Goal: Information Seeking & Learning: Check status

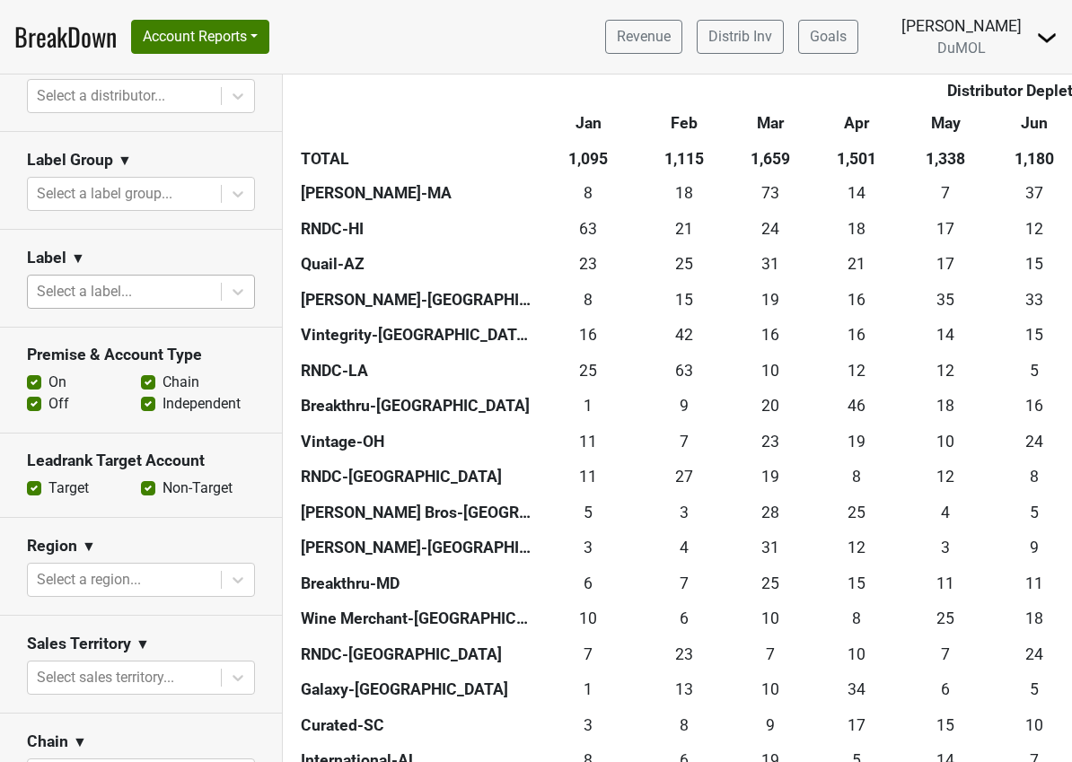
scroll to position [295, 0]
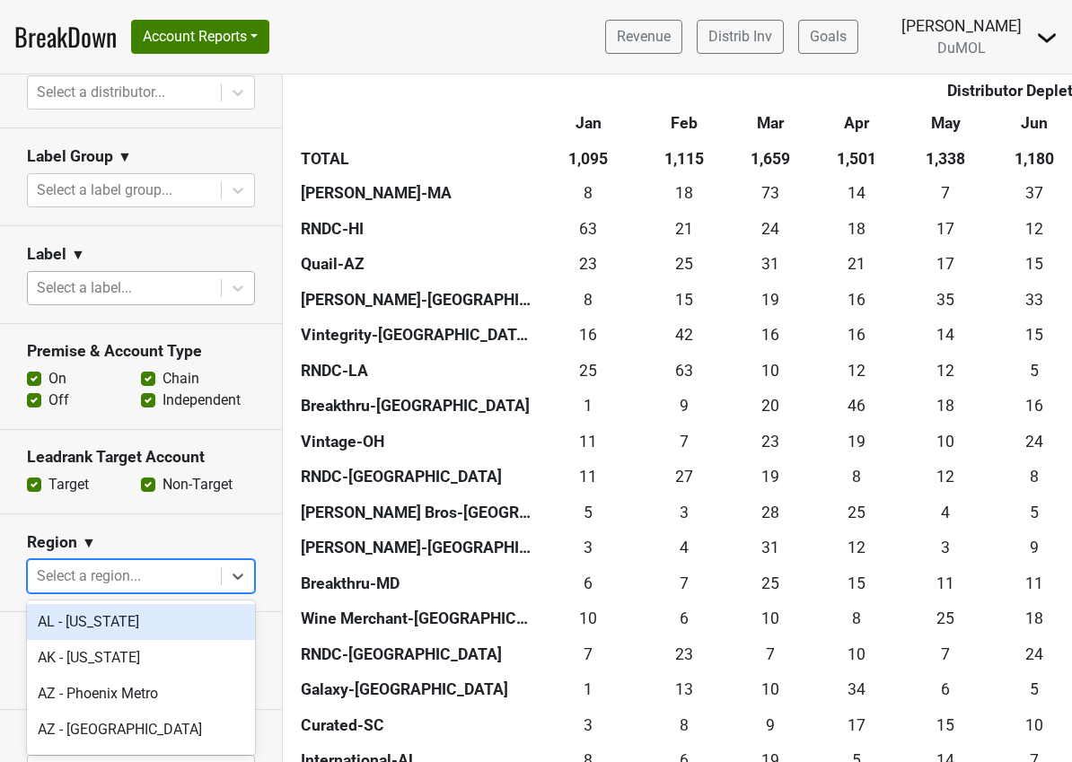
click at [176, 573] on div at bounding box center [124, 576] width 175 height 25
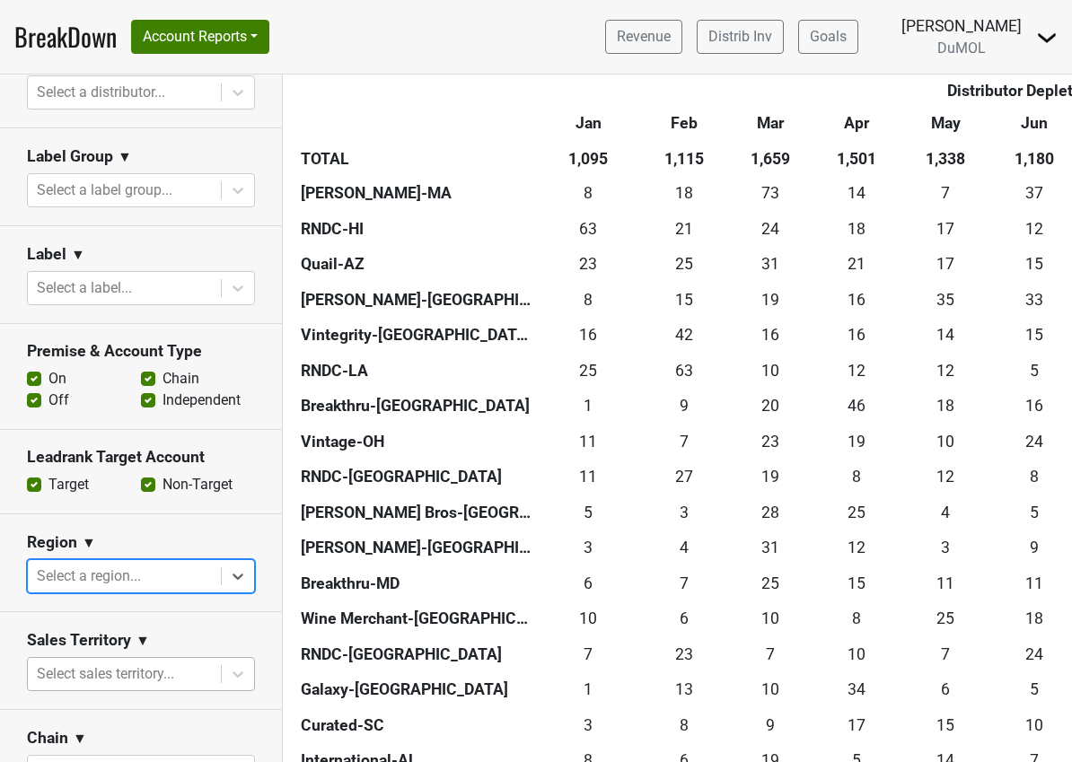
drag, startPoint x: 162, startPoint y: 646, endPoint x: 153, endPoint y: 670, distance: 25.8
click at [158, 655] on div "Sales Territory ▼" at bounding box center [141, 643] width 228 height 27
click at [160, 673] on body "BreakDown Account Reports SuperRanker Map Award Progress Chain Compliance CRM N…" at bounding box center [536, 381] width 1072 height 762
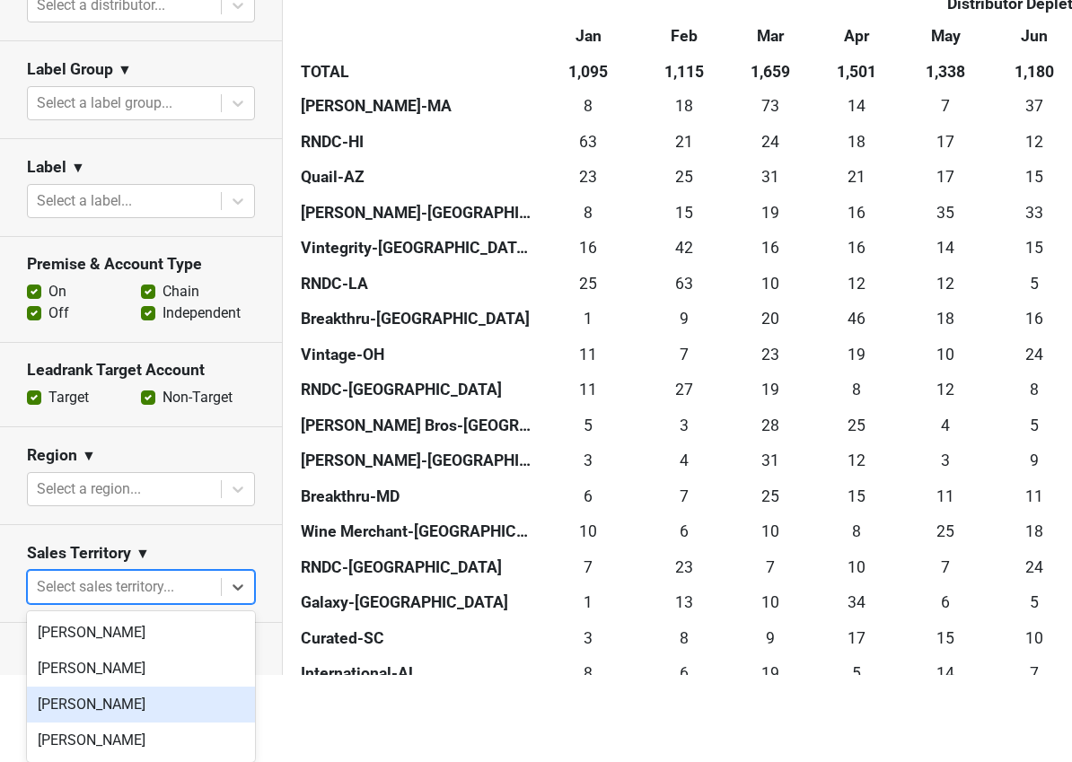
click at [141, 708] on div "[PERSON_NAME]" at bounding box center [141, 705] width 228 height 36
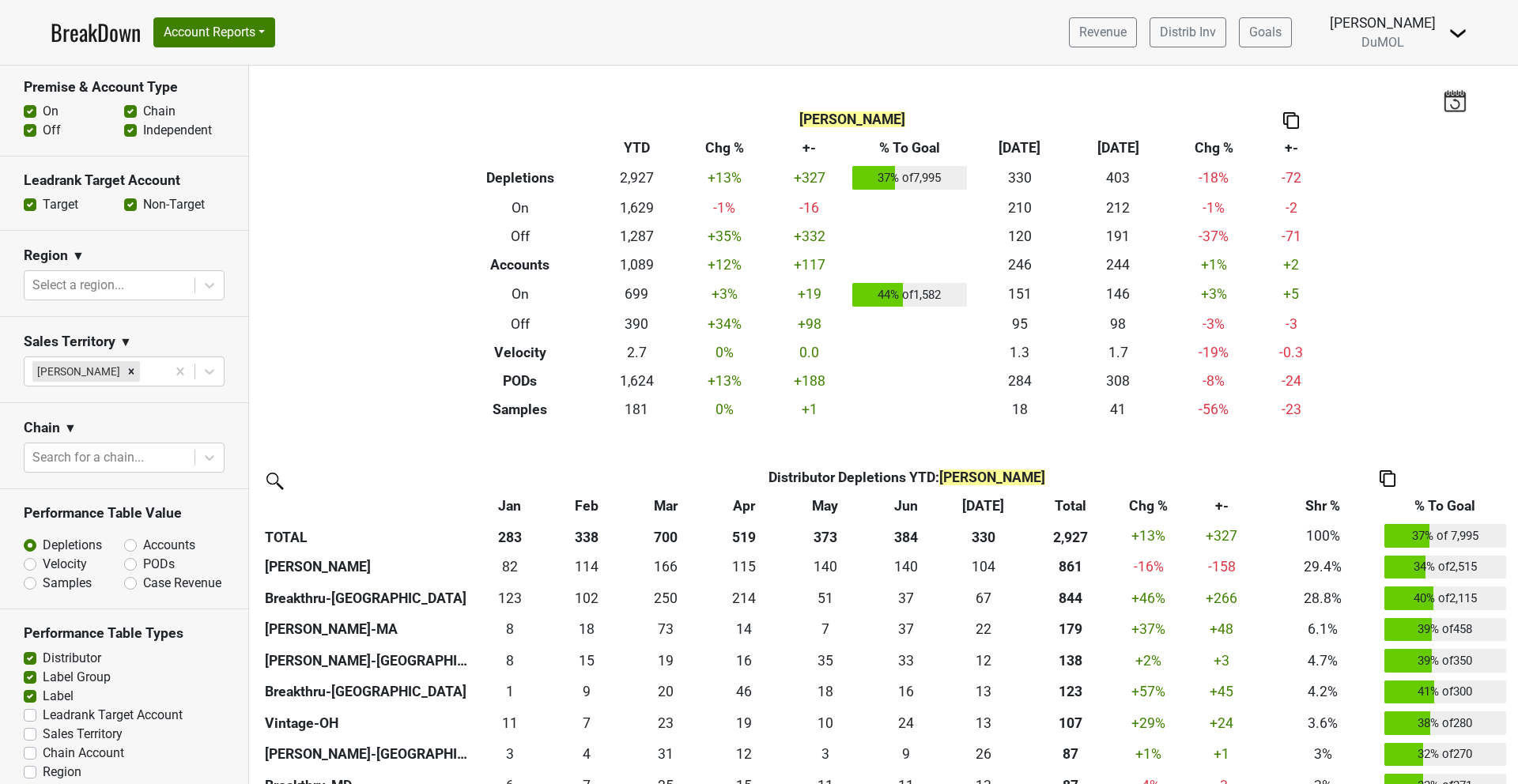
scroll to position [552, 0]
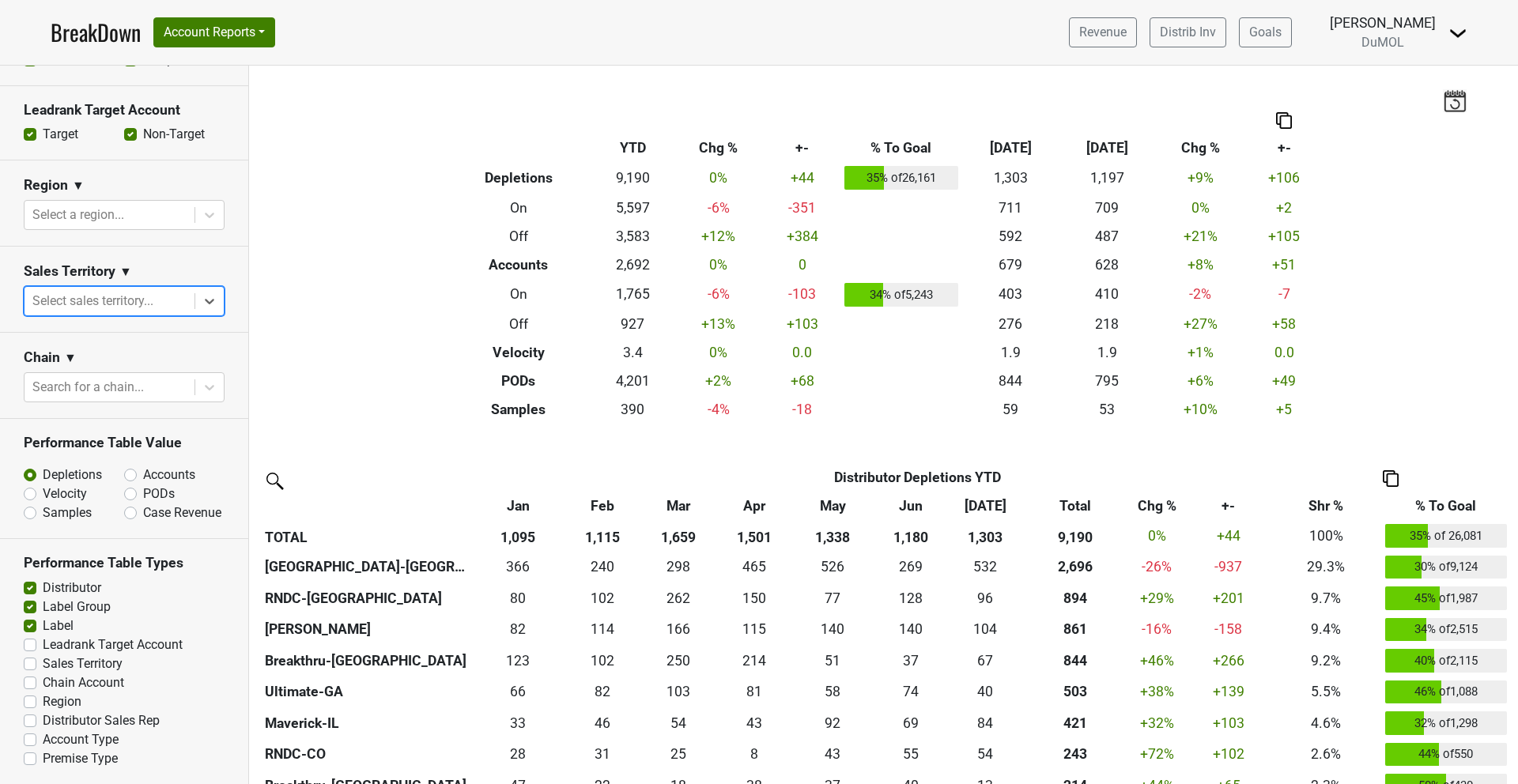
click at [214, 297] on icon at bounding box center [210, 301] width 16 height 16
click at [72, 443] on div "[PERSON_NAME]" at bounding box center [124, 436] width 201 height 32
click at [209, 299] on icon at bounding box center [210, 301] width 16 height 16
click at [73, 397] on div "[PERSON_NAME]" at bounding box center [124, 405] width 201 height 32
click at [205, 304] on icon at bounding box center [210, 301] width 16 height 16
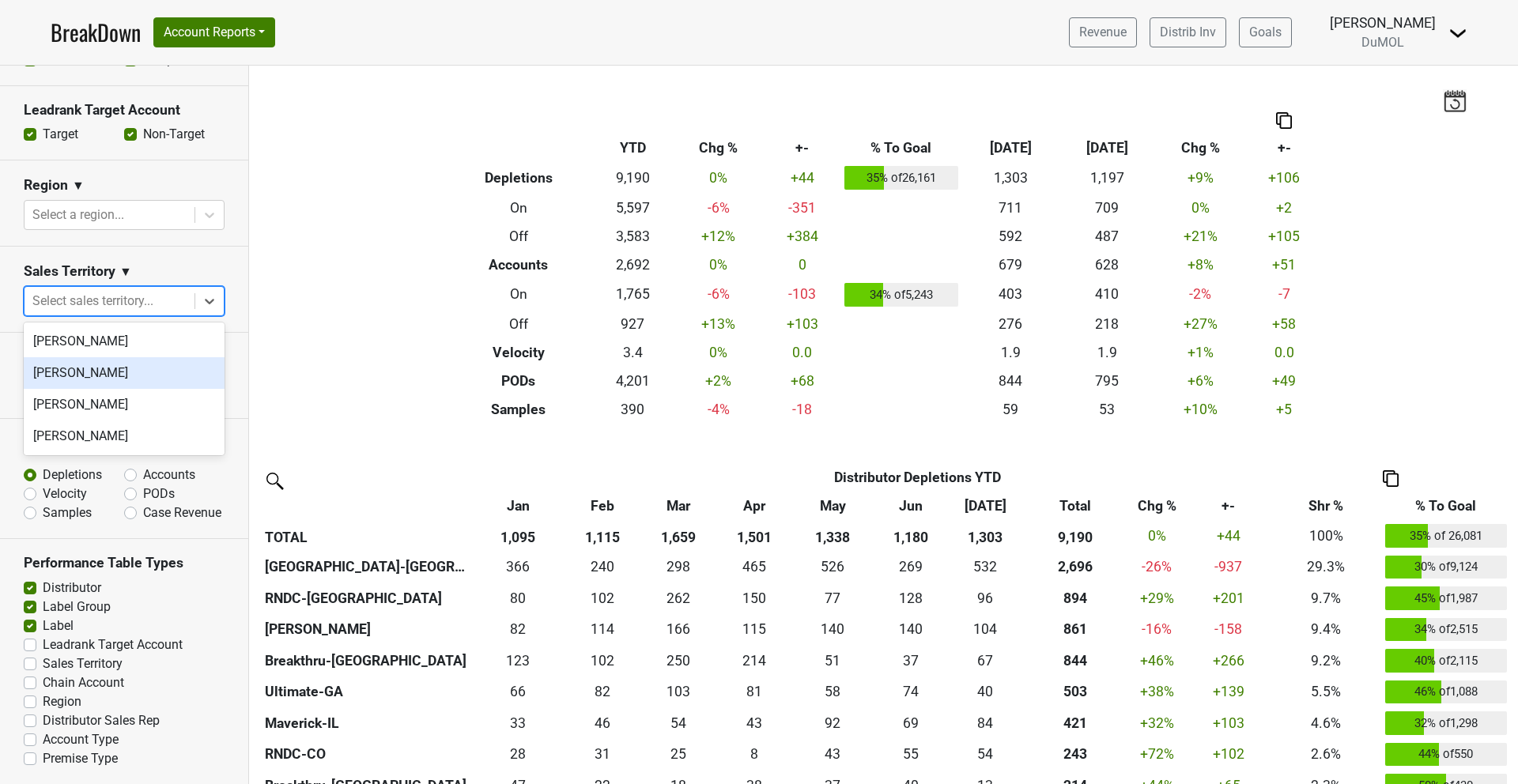
click at [72, 370] on div "[PERSON_NAME]" at bounding box center [124, 374] width 201 height 32
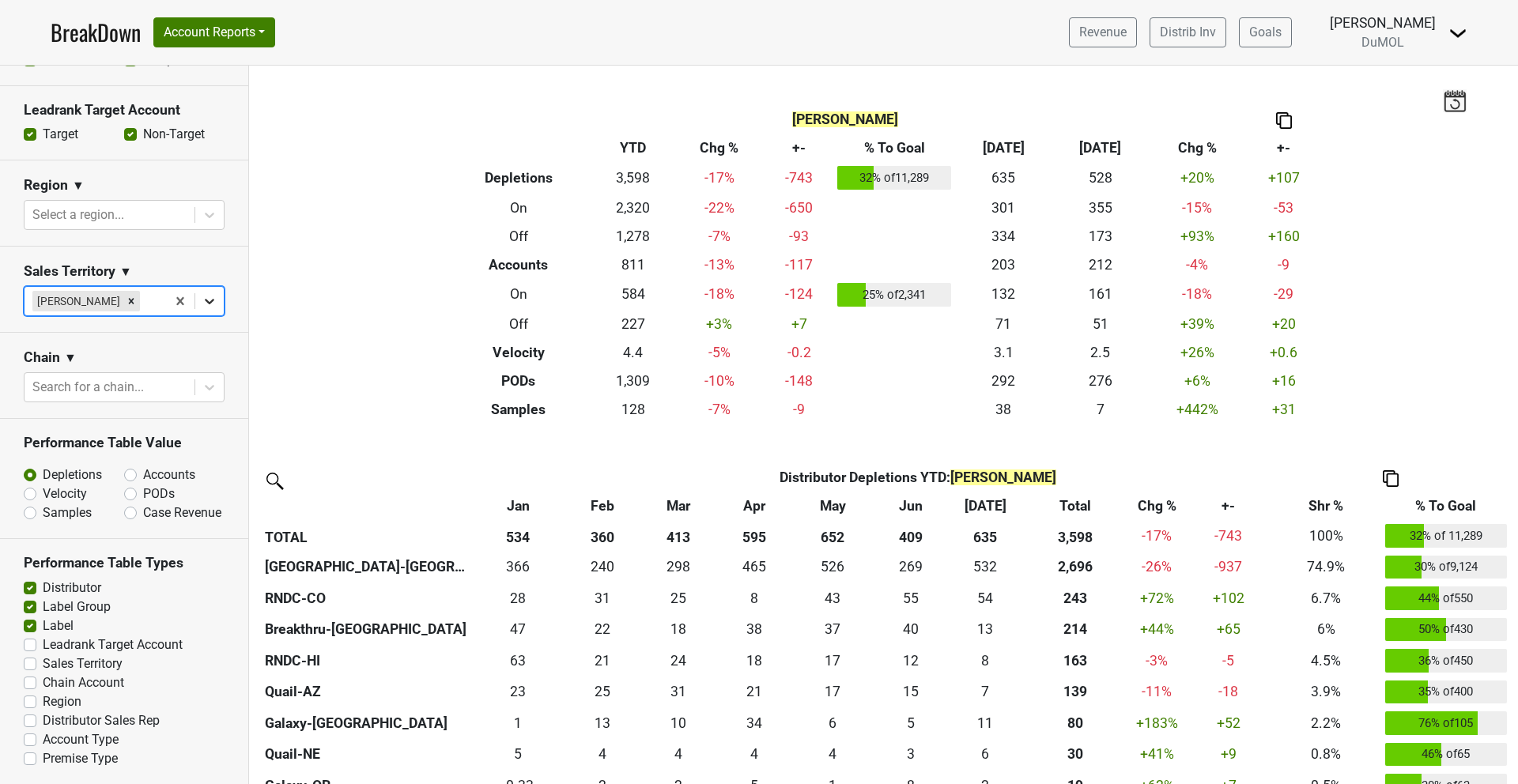
click at [212, 299] on icon at bounding box center [209, 301] width 10 height 5
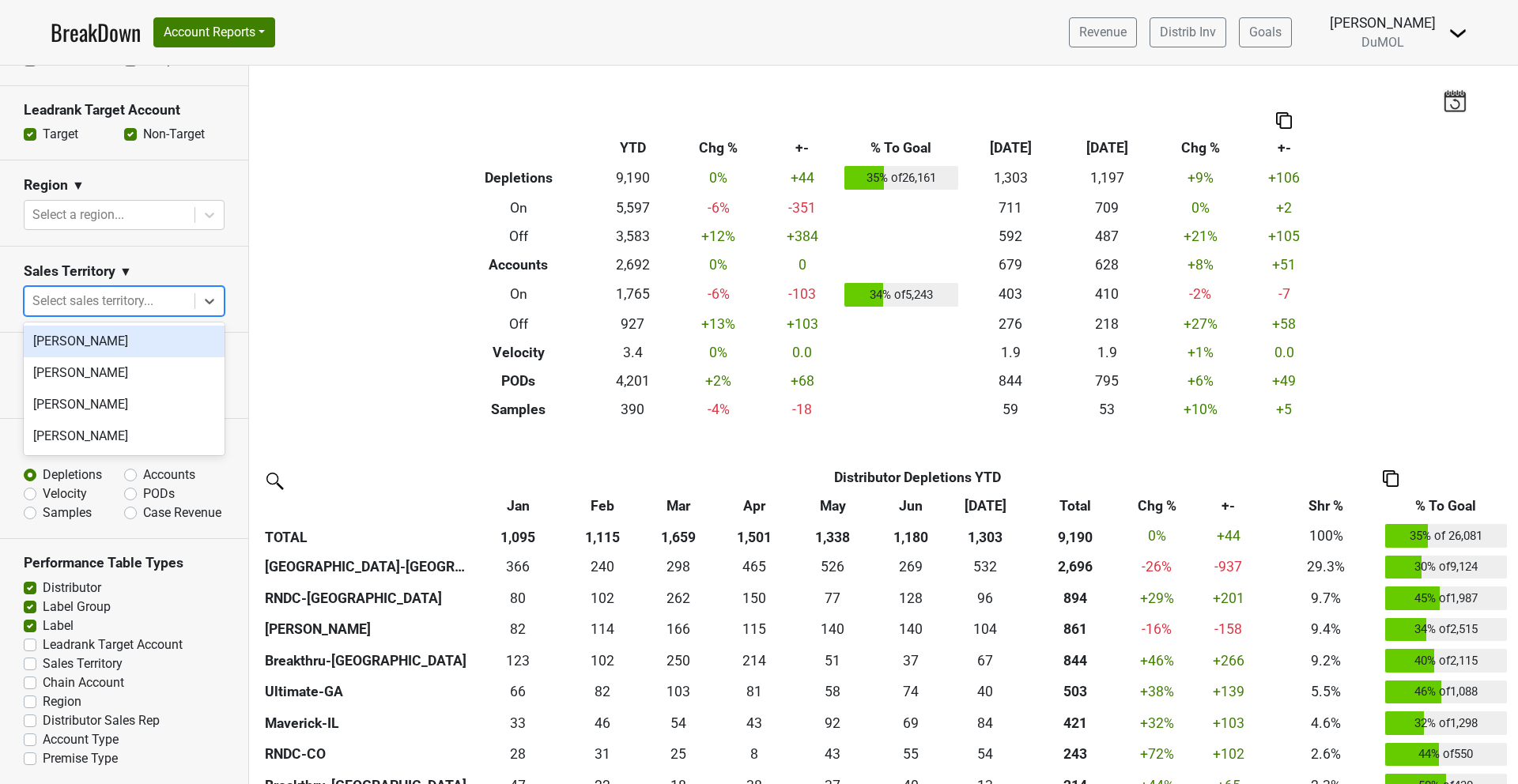
click at [114, 344] on div "[PERSON_NAME]" at bounding box center [124, 342] width 201 height 32
click at [204, 296] on icon at bounding box center [210, 301] width 16 height 16
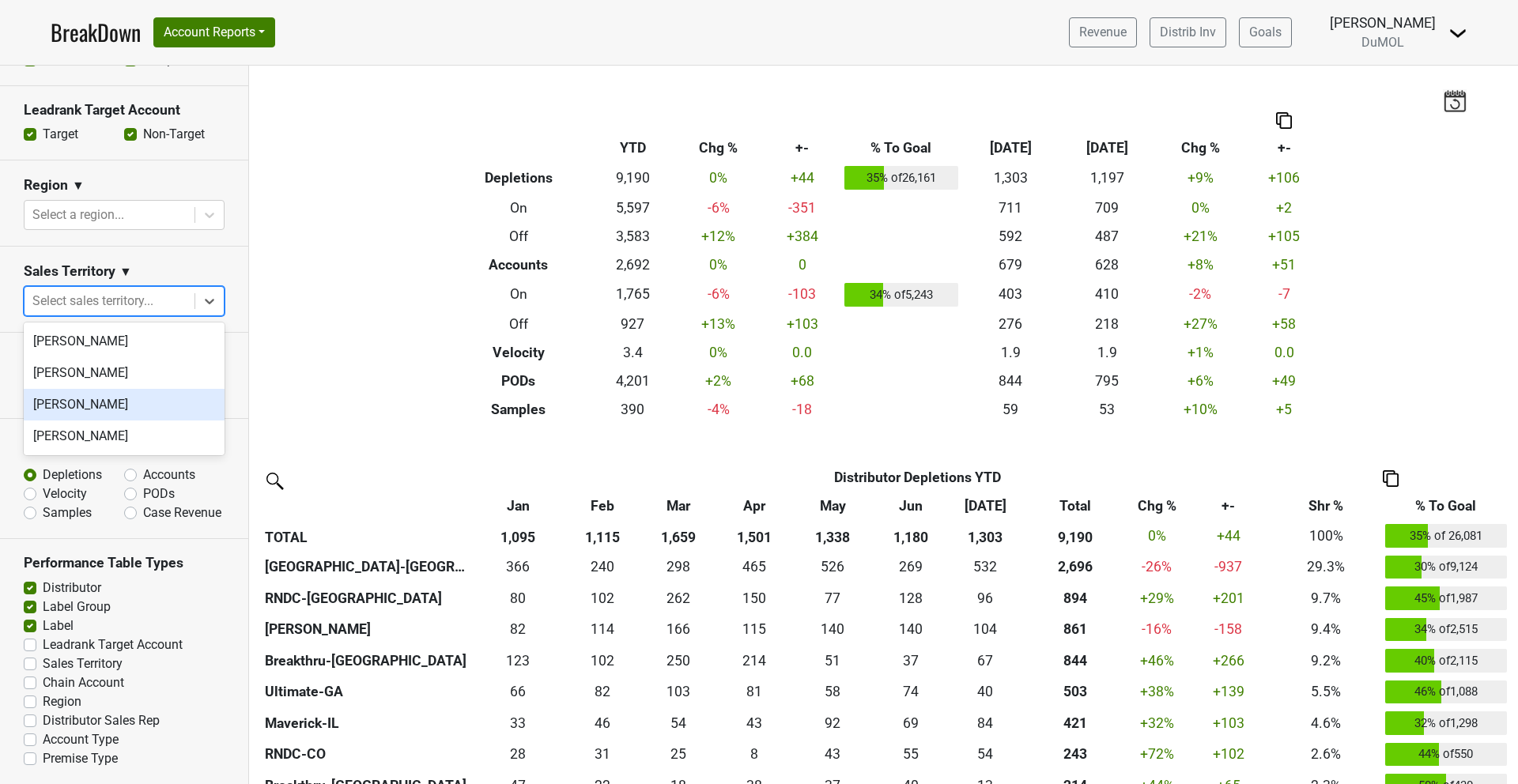
click at [87, 409] on div "[PERSON_NAME]" at bounding box center [124, 405] width 201 height 32
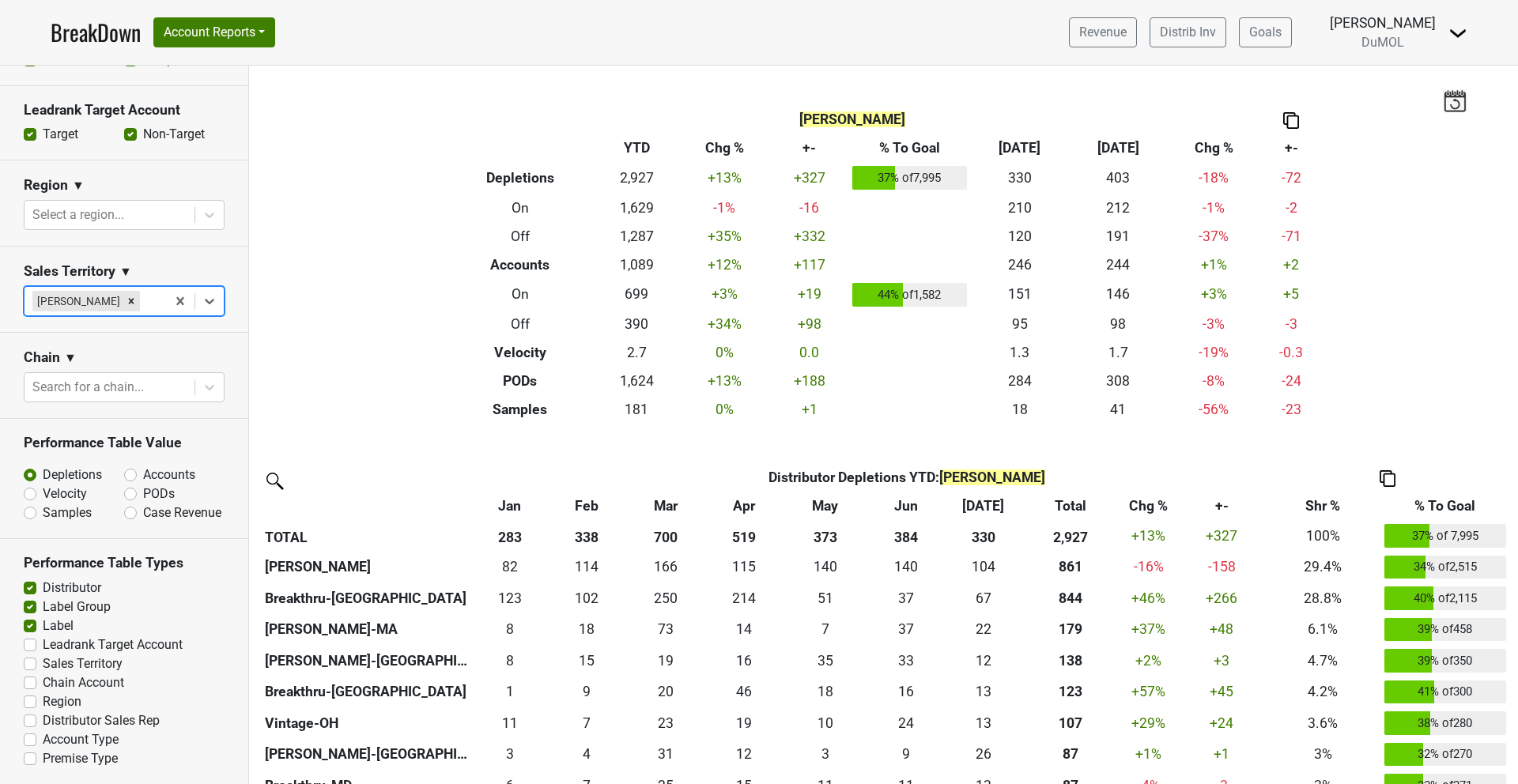
click at [944, 115] on img at bounding box center [1292, 120] width 16 height 17
click at [944, 73] on div "Copy as Image" at bounding box center [1290, 70] width 79 height 23
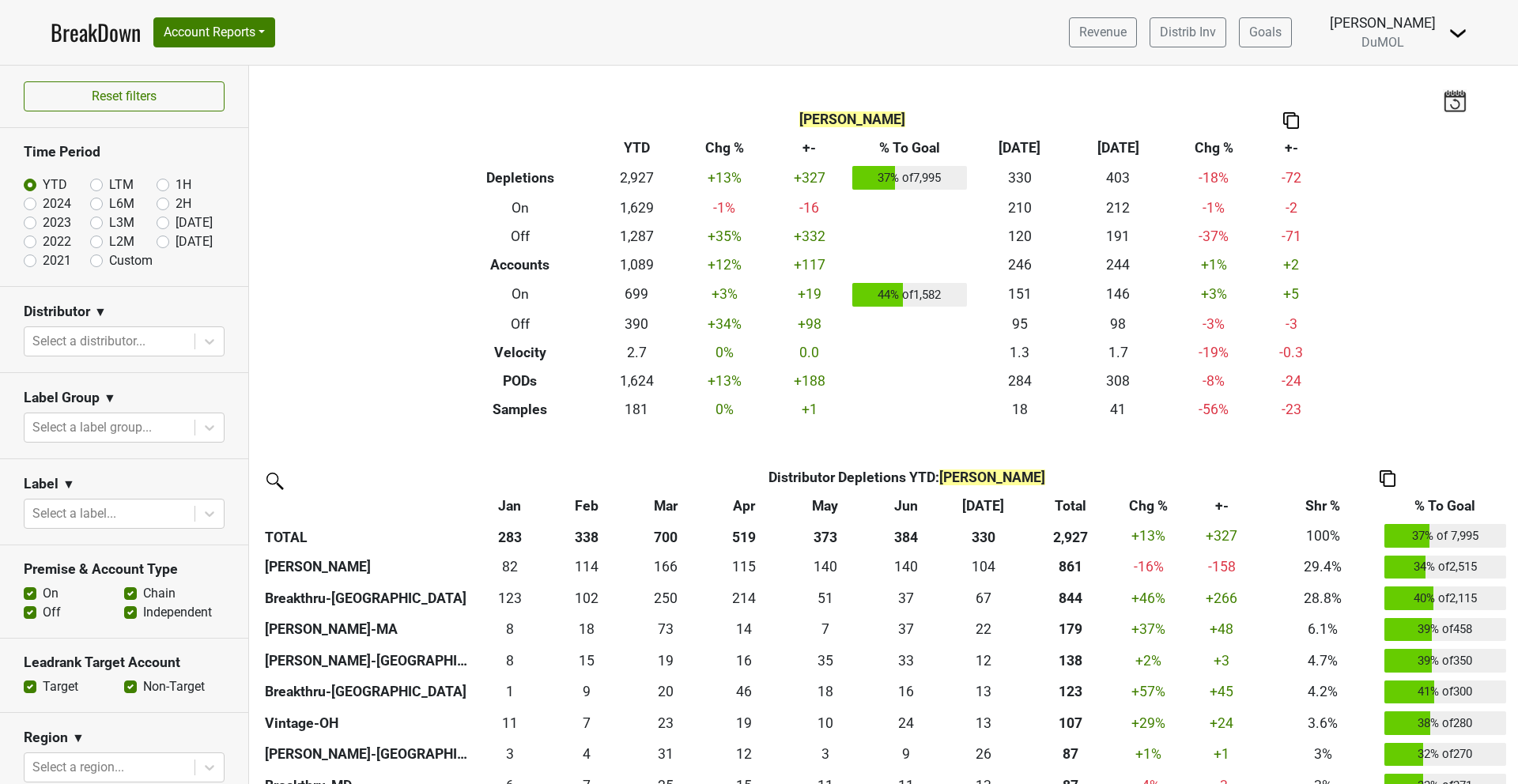
click at [43, 196] on label "2024" at bounding box center [56, 204] width 28 height 19
click at [43, 196] on input "2024" at bounding box center [56, 203] width 63 height 16
radio input "true"
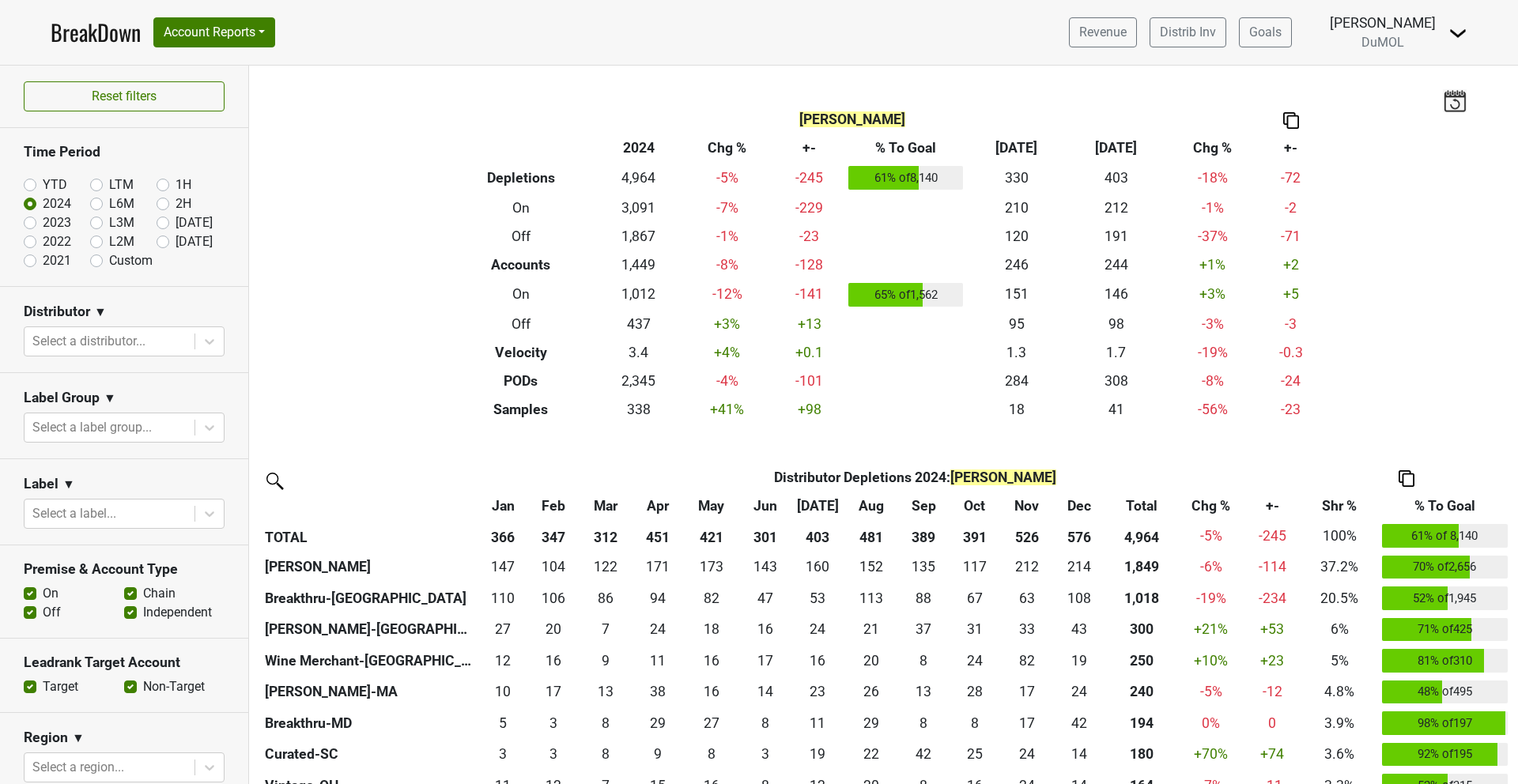
click at [42, 225] on label "2023" at bounding box center [56, 223] width 28 height 19
click at [29, 225] on input "2023" at bounding box center [56, 221] width 63 height 16
radio input "true"
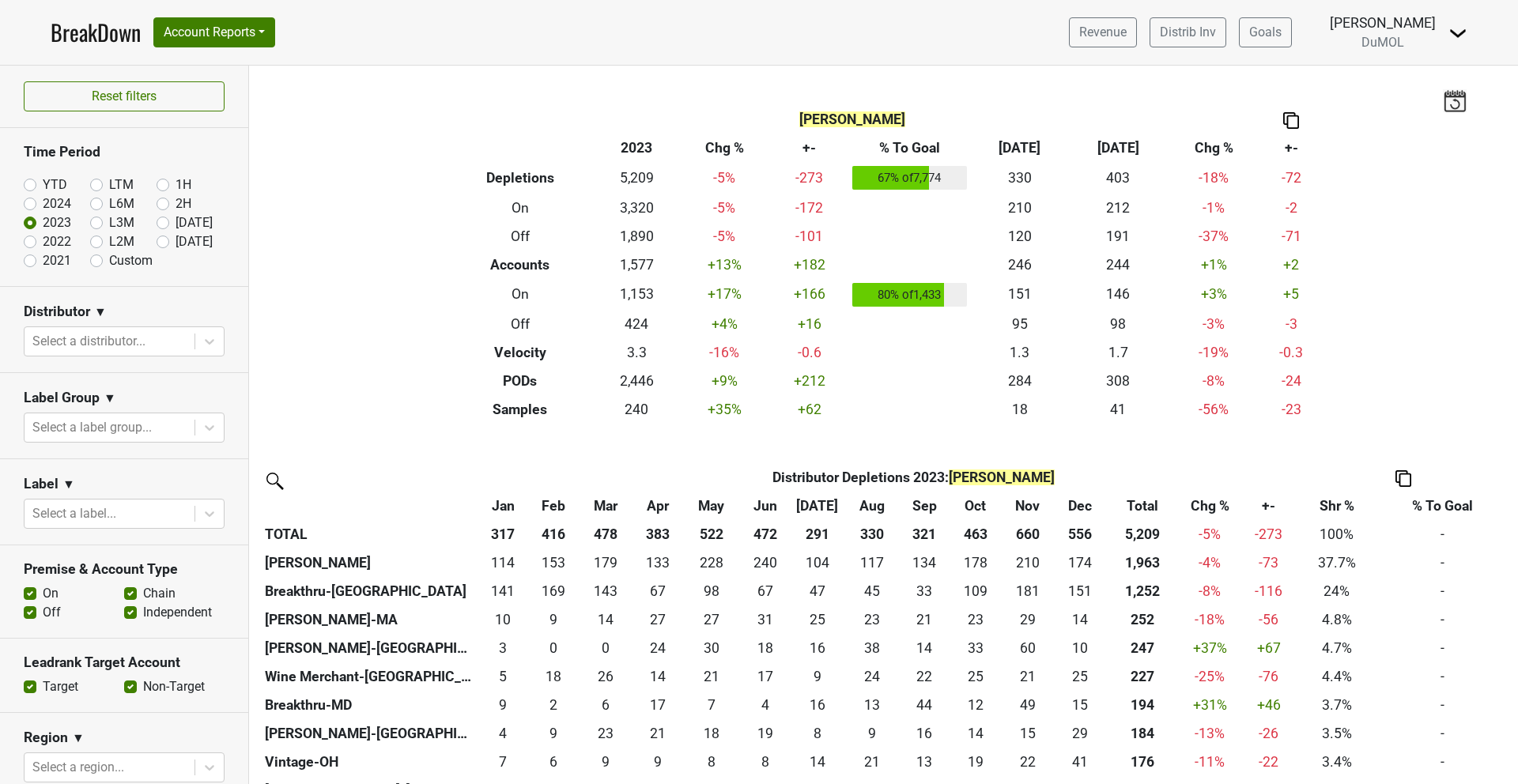
click at [42, 240] on label "2022" at bounding box center [56, 242] width 28 height 19
click at [25, 240] on input "2022" at bounding box center [56, 240] width 63 height 16
radio input "true"
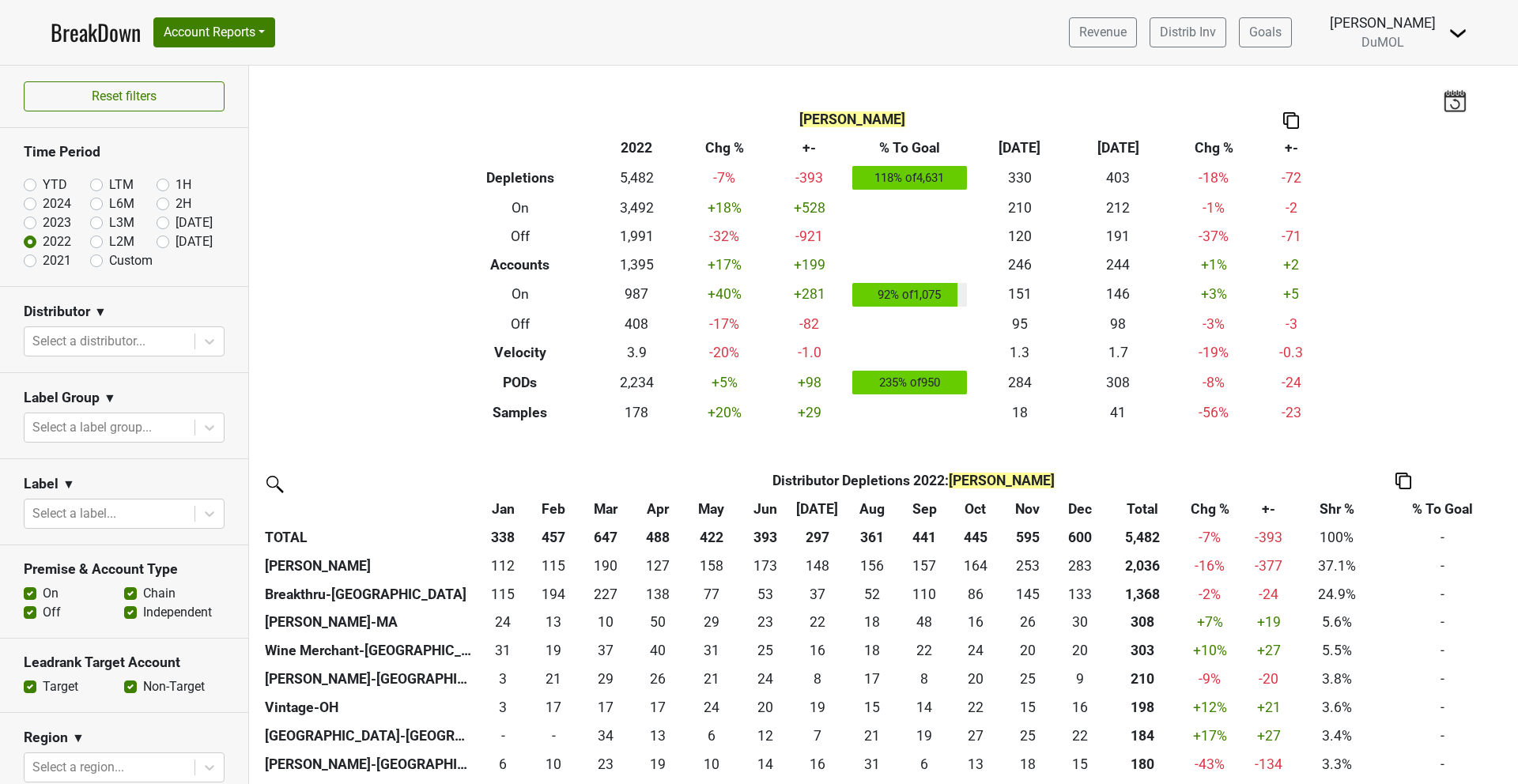
click at [42, 205] on label "2024" at bounding box center [56, 204] width 28 height 19
click at [30, 205] on input "2024" at bounding box center [56, 203] width 63 height 16
radio input "true"
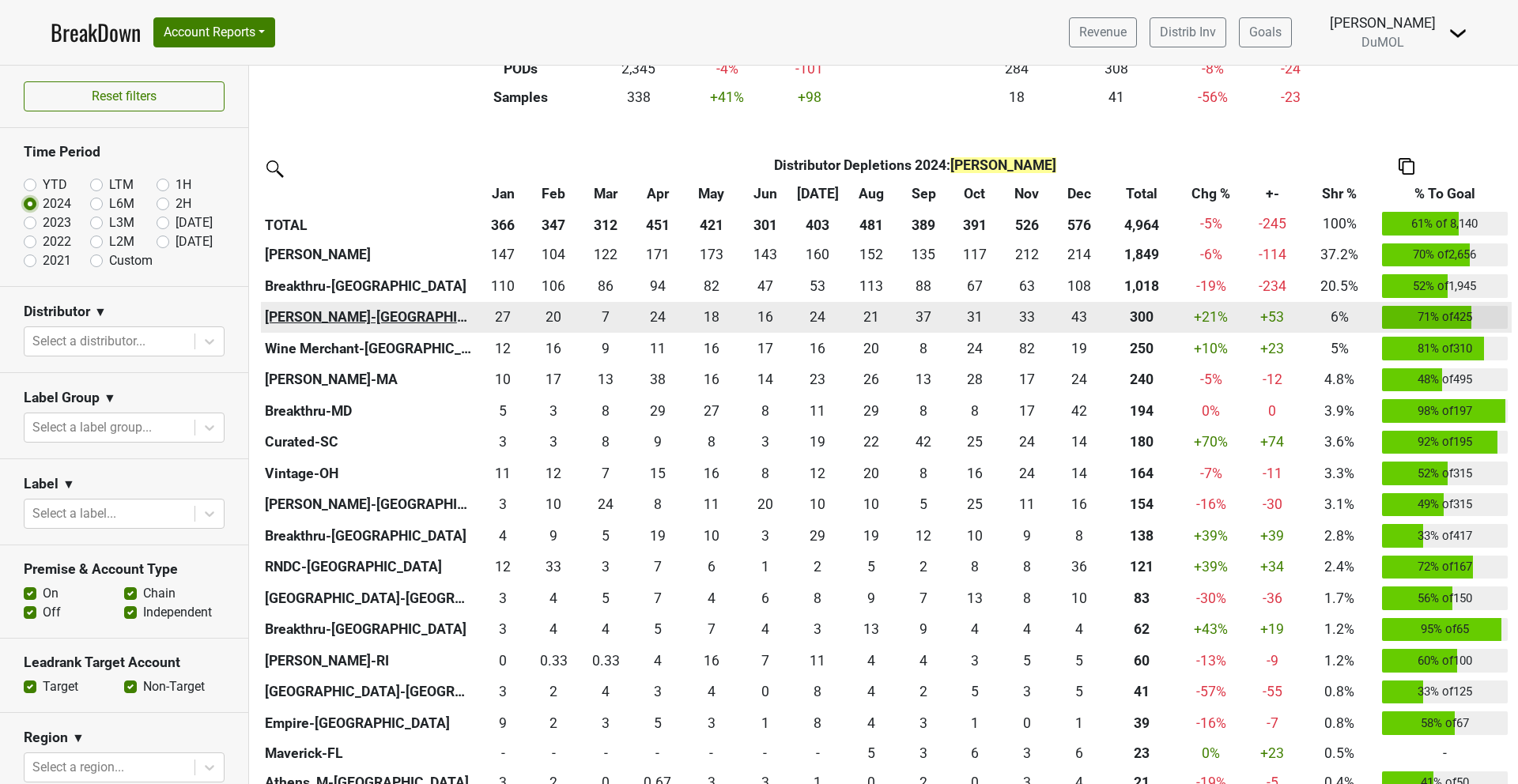
scroll to position [336, 0]
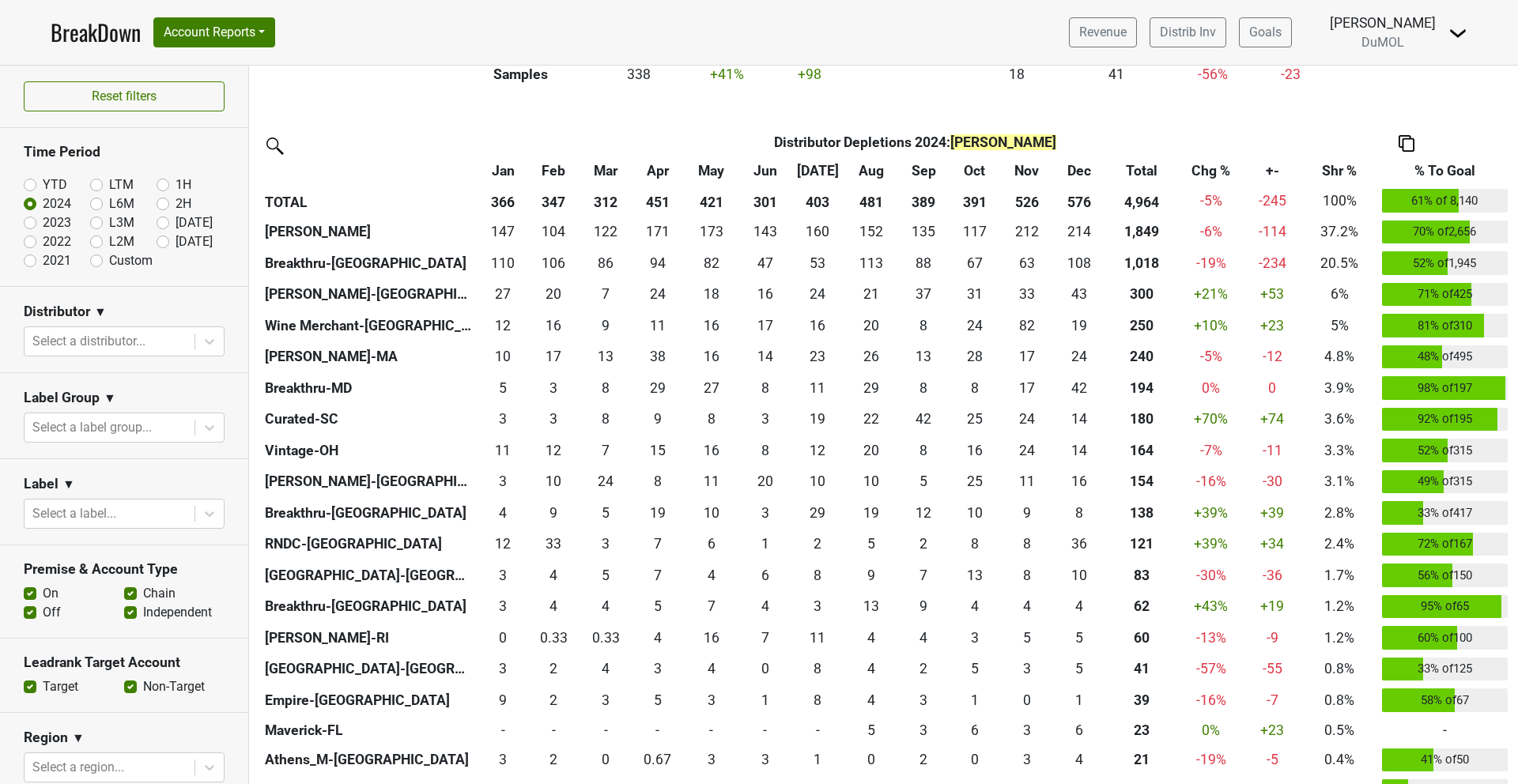
click at [42, 184] on label "YTD" at bounding box center [55, 185] width 25 height 19
click at [29, 184] on input "YTD" at bounding box center [56, 183] width 63 height 16
radio input "true"
